Goal: Communication & Community: Answer question/provide support

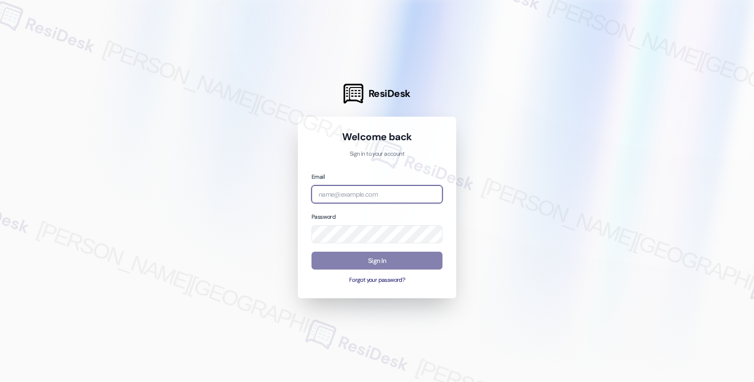
click at [328, 192] on input "email" at bounding box center [376, 195] width 131 height 18
click at [354, 194] on input "amp" at bounding box center [376, 195] width 131 height 18
type input "shp"
click at [676, 114] on div at bounding box center [377, 191] width 754 height 382
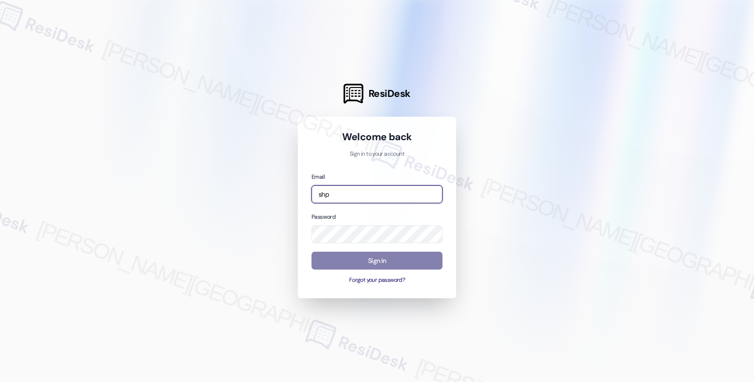
click at [370, 191] on input "shp" at bounding box center [376, 195] width 131 height 18
click at [344, 194] on input "email" at bounding box center [376, 195] width 131 height 18
type input "automated-surveys-shp-fides.ochoa@shp.com"
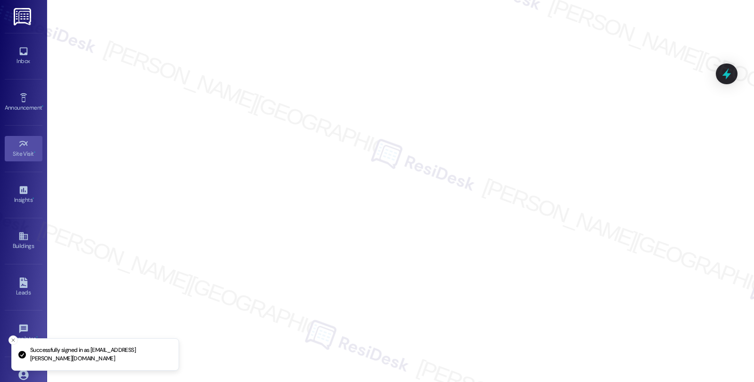
drag, startPoint x: 18, startPoint y: 59, endPoint x: 45, endPoint y: 45, distance: 30.5
click at [18, 59] on div "Inbox" at bounding box center [23, 61] width 47 height 9
